Goal: Information Seeking & Learning: Find contact information

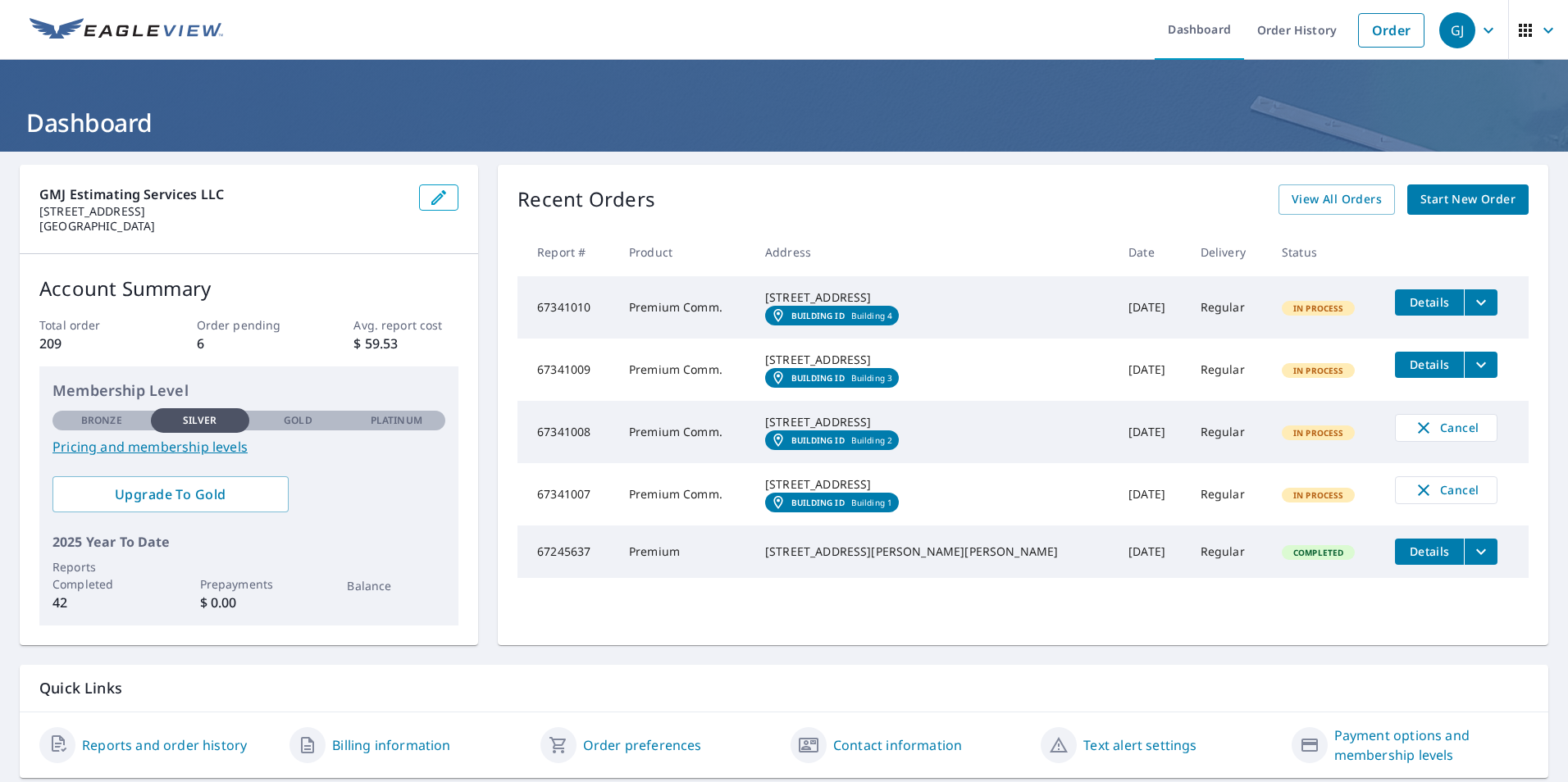
click at [1472, 299] on icon "filesDropdownBtn-67341010" at bounding box center [1481, 302] width 19 height 19
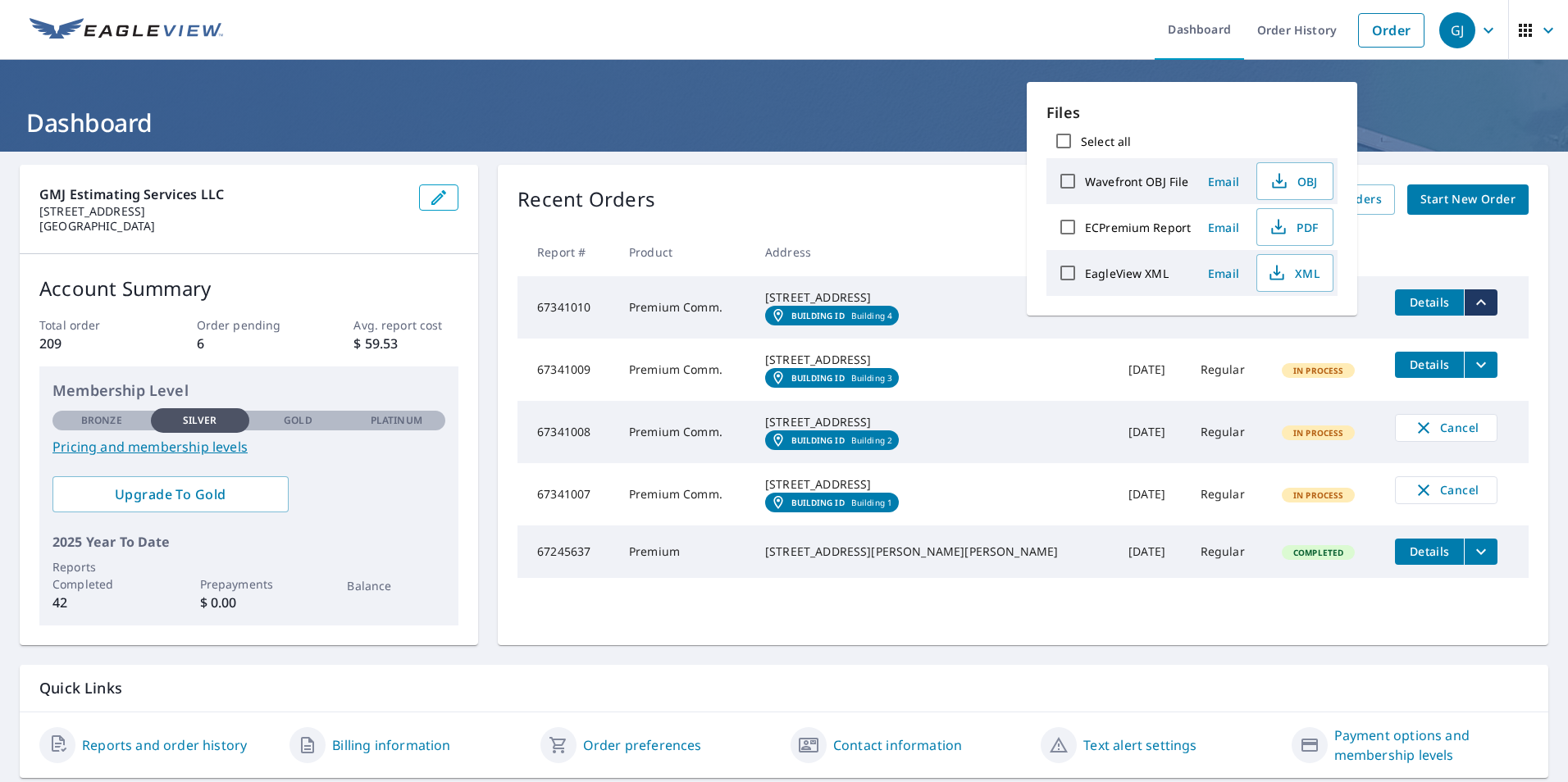
click at [766, 102] on header "Dashboard" at bounding box center [784, 105] width 1568 height 92
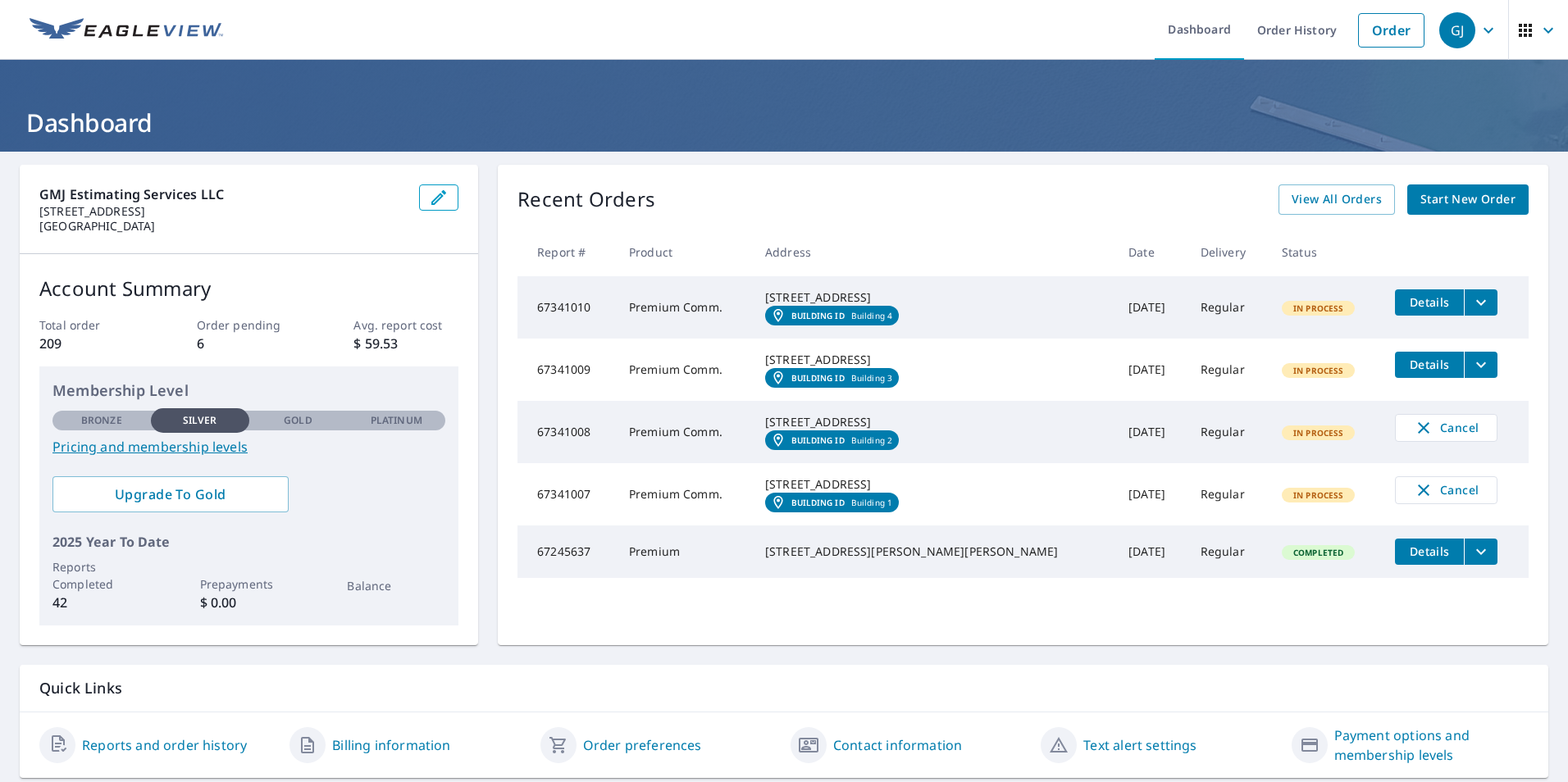
click at [845, 445] on em "Building ID" at bounding box center [818, 440] width 53 height 10
click at [1479, 34] on icon "button" at bounding box center [1488, 30] width 19 height 19
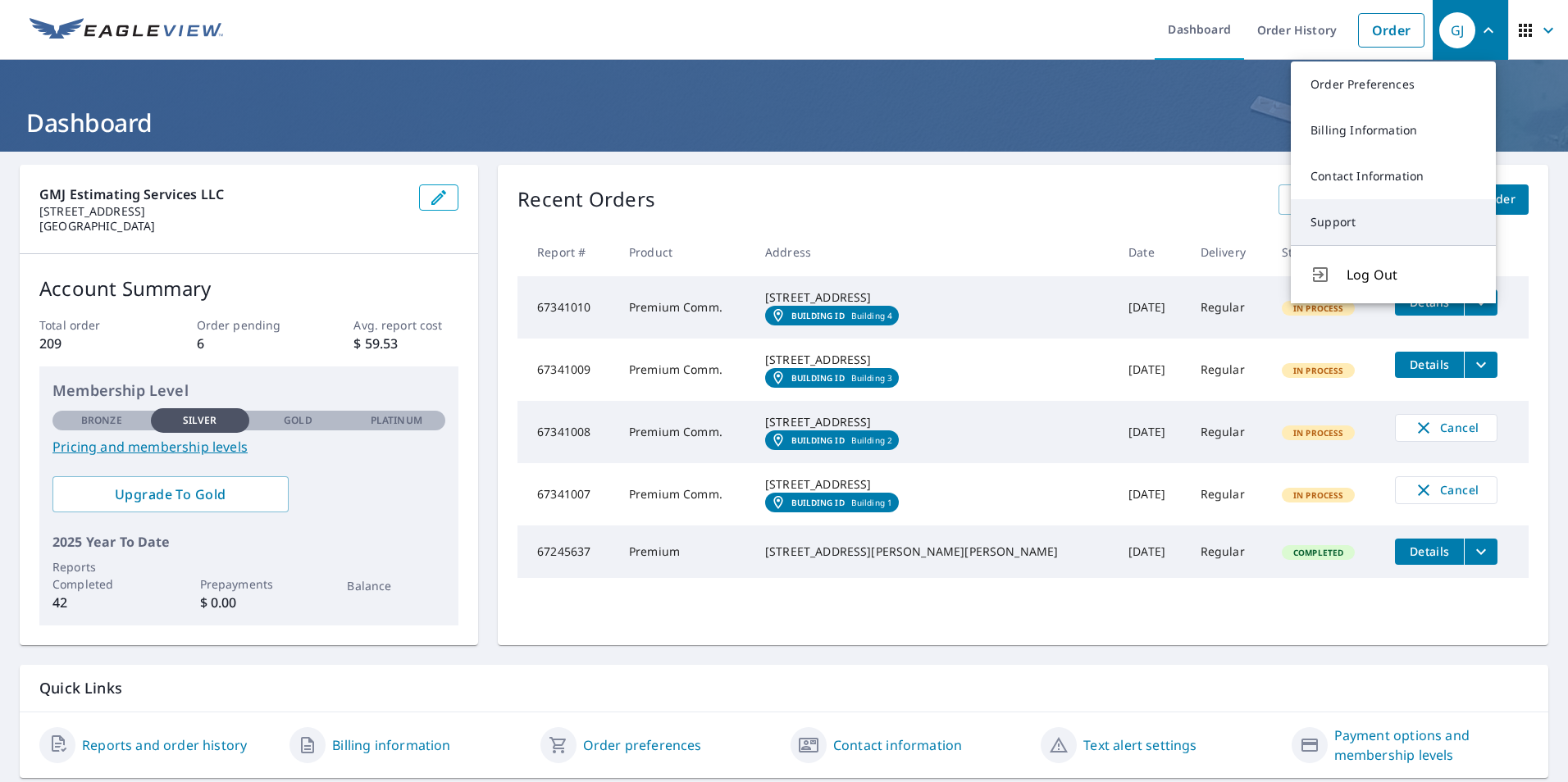
click at [1335, 223] on link "Support" at bounding box center [1393, 222] width 205 height 46
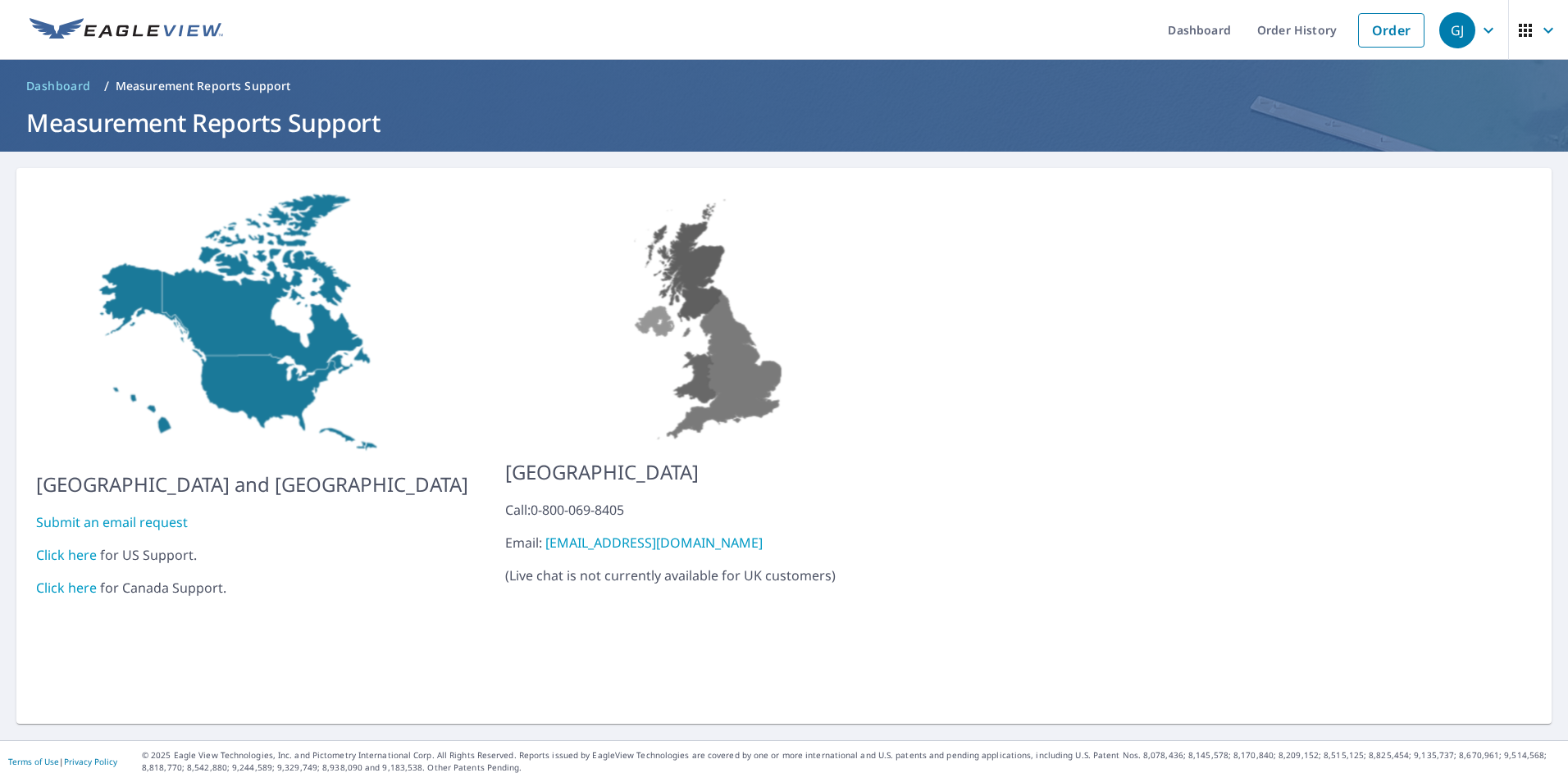
click at [77, 547] on link "Click here" at bounding box center [67, 554] width 61 height 18
